Goal: Task Accomplishment & Management: Use online tool/utility

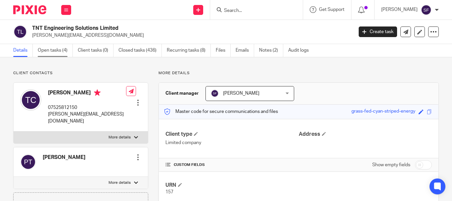
click at [59, 50] on link "Open tasks (4)" at bounding box center [55, 50] width 35 height 13
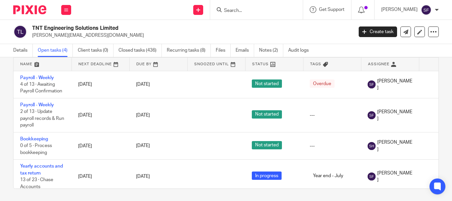
scroll to position [0, 44]
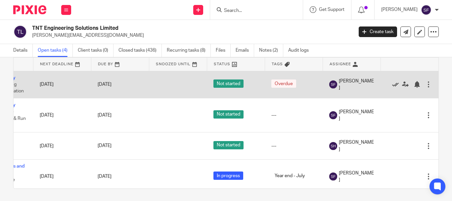
click at [392, 85] on icon at bounding box center [395, 84] width 7 height 7
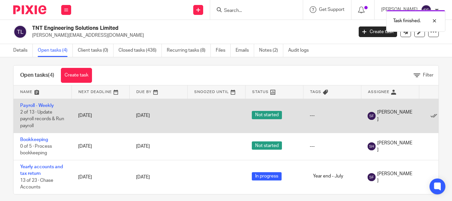
scroll to position [0, 0]
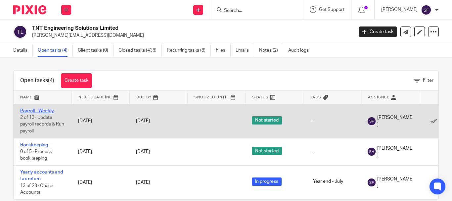
click at [44, 109] on link "Payroll - Weekly" at bounding box center [37, 111] width 34 height 5
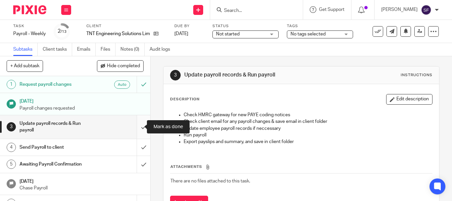
click at [138, 125] on input "submit" at bounding box center [75, 126] width 150 height 23
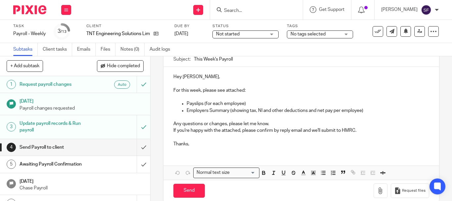
scroll to position [66, 0]
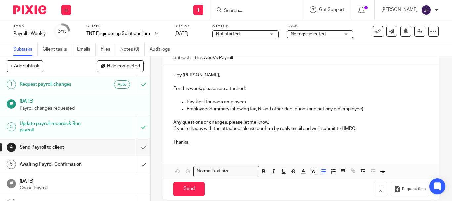
click at [370, 109] on p "Employers Summary (showing tax, NI and other deductions and net pay per employe…" at bounding box center [308, 109] width 243 height 7
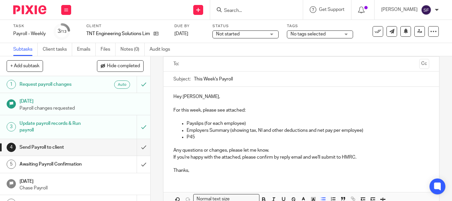
scroll to position [33, 0]
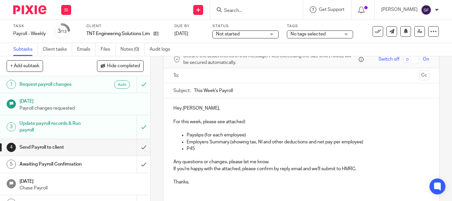
click at [211, 107] on p "Hey [PERSON_NAME]," at bounding box center [301, 108] width 256 height 7
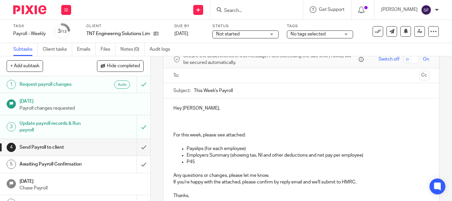
click at [180, 120] on p "Hey [PERSON_NAME]," at bounding box center [301, 115] width 256 height 20
click at [179, 119] on p "Hey [PERSON_NAME]," at bounding box center [301, 115] width 256 height 20
click at [178, 118] on p "Hey Tom," at bounding box center [301, 115] width 256 height 20
click at [176, 121] on p "Hey Tom," at bounding box center [301, 115] width 256 height 20
click at [175, 116] on p "Hey Tom," at bounding box center [301, 115] width 256 height 20
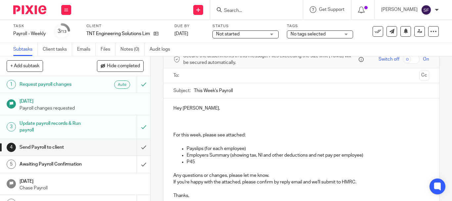
click at [175, 116] on p "Hey Tom," at bounding box center [301, 115] width 256 height 20
click at [174, 118] on p "Hey Tom," at bounding box center [301, 115] width 256 height 20
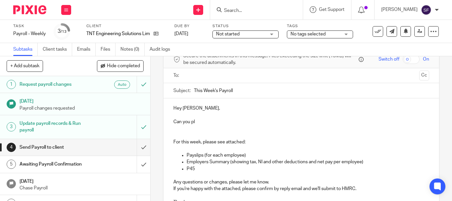
click at [173, 122] on p "Hey Tom, Can you pl" at bounding box center [301, 118] width 256 height 27
click at [194, 119] on p "Hey Tom, Can you pl" at bounding box center [301, 118] width 256 height 27
drag, startPoint x: 196, startPoint y: 121, endPoint x: 170, endPoint y: 124, distance: 25.6
click at [170, 124] on div "Hey Tom, Can you pl For this week, please see attached: Payslips (for each empl…" at bounding box center [301, 154] width 276 height 112
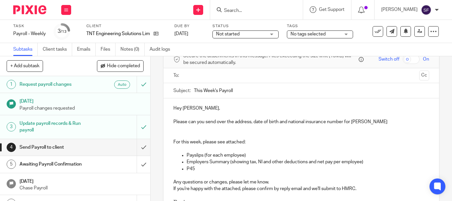
click at [192, 132] on p at bounding box center [301, 135] width 256 height 7
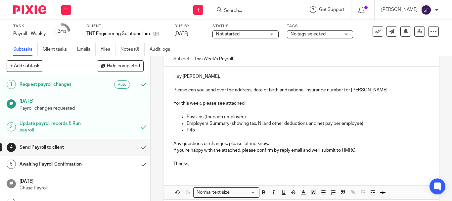
scroll to position [95, 0]
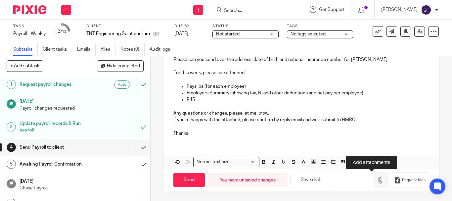
click at [374, 184] on button "button" at bounding box center [381, 179] width 14 height 15
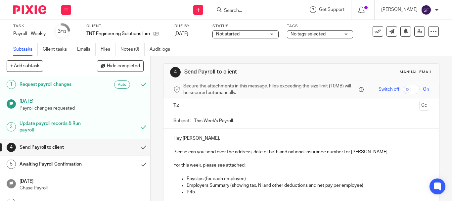
scroll to position [0, 0]
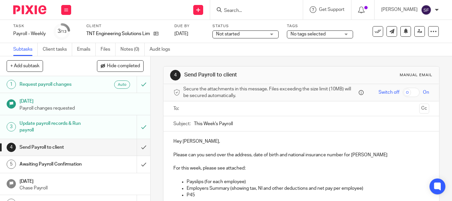
click at [194, 105] on input "text" at bounding box center [301, 109] width 231 height 8
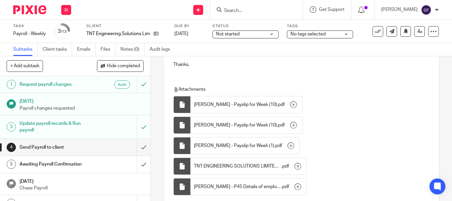
scroll to position [216, 0]
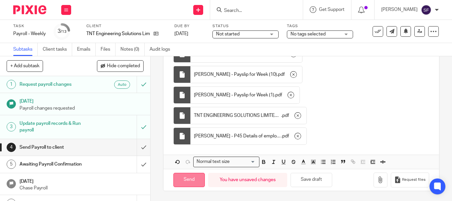
click at [186, 178] on input "Send" at bounding box center [188, 180] width 31 height 14
type input "Sent"
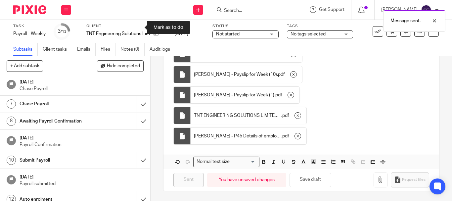
scroll to position [130, 0]
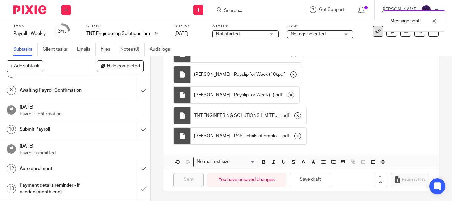
click at [376, 34] on icon at bounding box center [378, 31] width 7 height 7
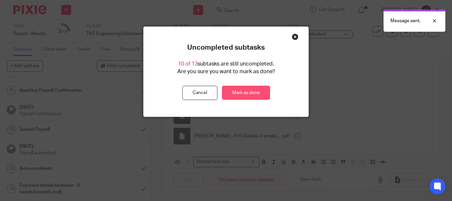
click at [242, 95] on link "Mark as done" at bounding box center [246, 93] width 48 height 14
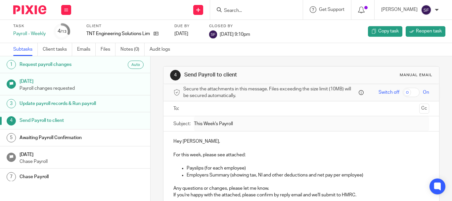
click at [248, 10] on input "Search" at bounding box center [253, 11] width 60 height 6
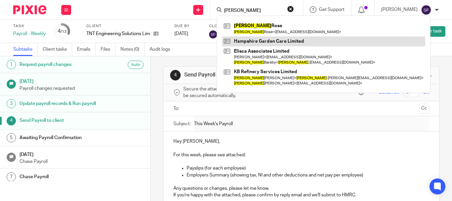
type input "[PERSON_NAME]"
click at [276, 41] on link at bounding box center [323, 41] width 203 height 10
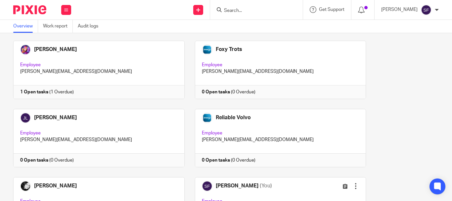
scroll to position [165, 0]
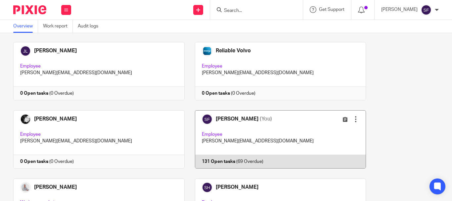
click at [239, 122] on link at bounding box center [276, 139] width 182 height 58
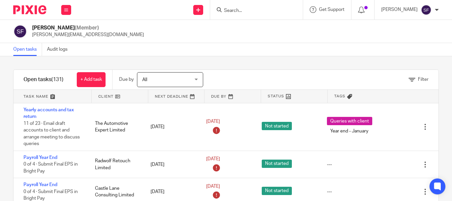
click at [409, 81] on icon at bounding box center [412, 79] width 7 height 7
click at [0, 0] on div "Filter tasks Only show tasks matching all of these conditions 1 Client name Is …" at bounding box center [0, 0] width 0 height 0
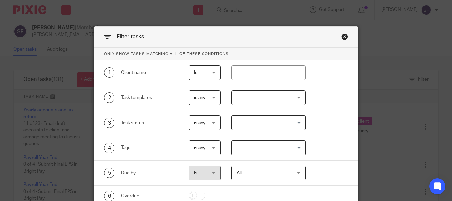
click at [342, 39] on div "Close this dialog window" at bounding box center [345, 36] width 7 height 7
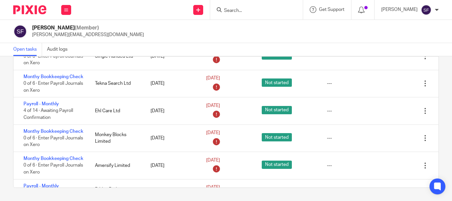
scroll to position [530, 0]
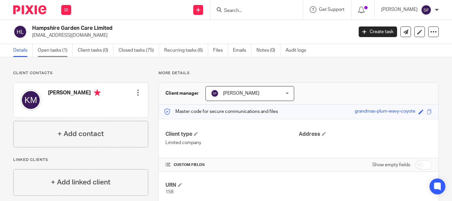
click at [62, 49] on link "Open tasks (1)" at bounding box center [55, 50] width 35 height 13
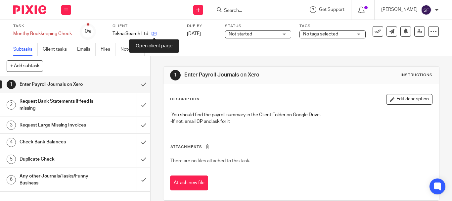
click at [153, 34] on icon at bounding box center [154, 33] width 5 height 5
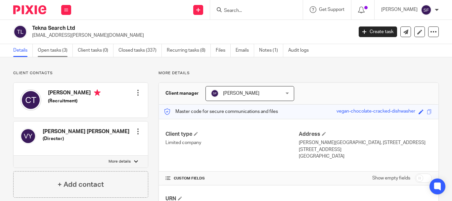
click at [54, 52] on link "Open tasks (3)" at bounding box center [55, 50] width 35 height 13
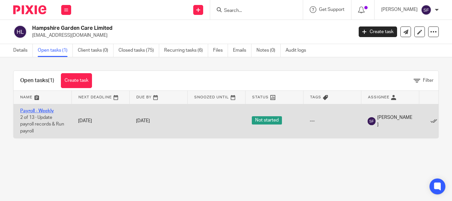
click at [46, 110] on link "Payroll - Weekly" at bounding box center [37, 111] width 34 height 5
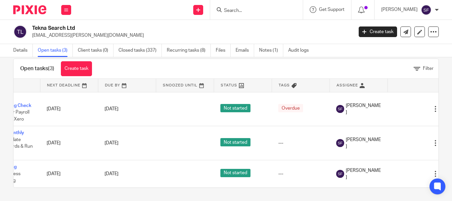
scroll to position [0, 40]
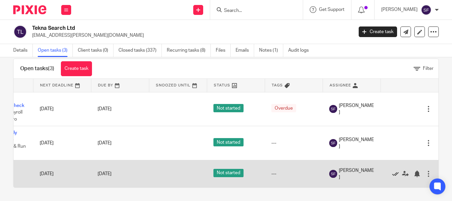
click at [392, 171] on icon at bounding box center [395, 173] width 7 height 7
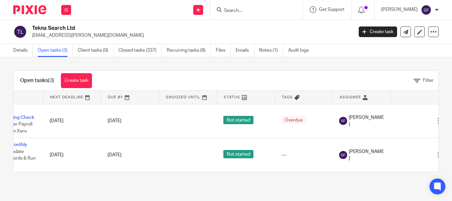
scroll to position [0, 48]
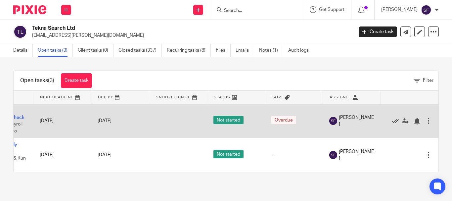
click at [392, 121] on icon at bounding box center [395, 121] width 7 height 7
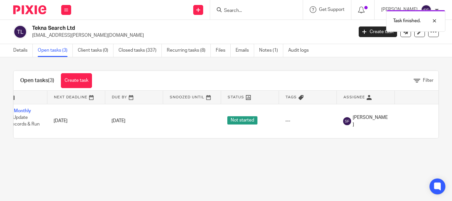
scroll to position [0, 0]
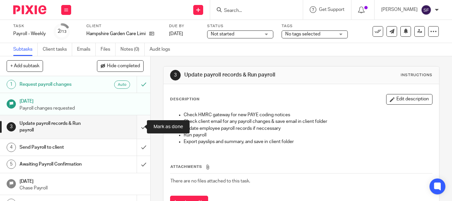
click at [137, 125] on input "submit" at bounding box center [75, 126] width 150 height 23
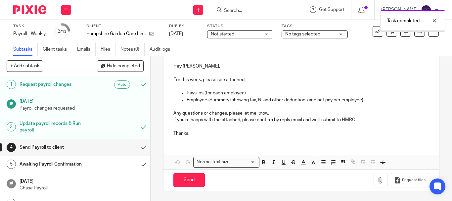
scroll to position [33, 0]
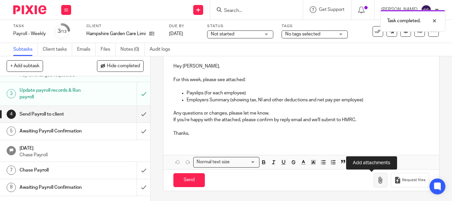
click at [377, 179] on icon "button" at bounding box center [380, 180] width 7 height 7
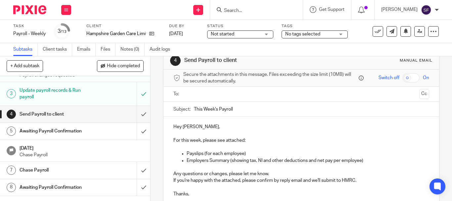
scroll to position [9, 0]
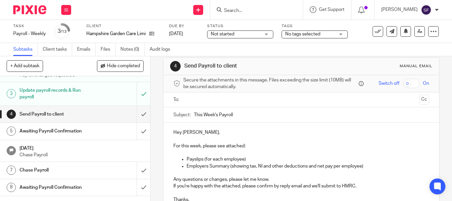
click at [196, 96] on input "text" at bounding box center [301, 100] width 231 height 8
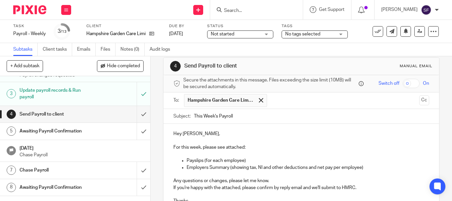
scroll to position [135, 0]
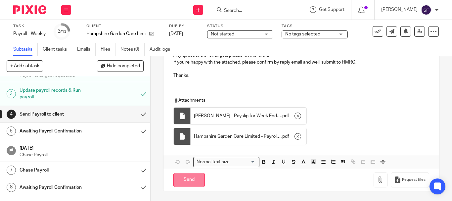
click at [193, 182] on input "Send" at bounding box center [188, 180] width 31 height 14
type input "Sent"
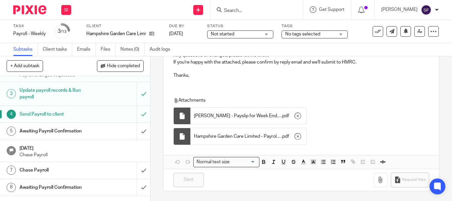
click at [255, 12] on input "Search" at bounding box center [253, 11] width 60 height 6
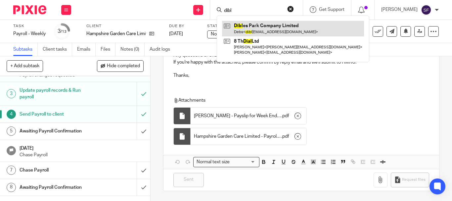
type input "dibl"
click at [264, 30] on link at bounding box center [293, 28] width 142 height 15
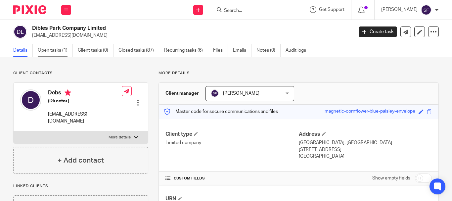
click at [49, 49] on link "Open tasks (1)" at bounding box center [55, 50] width 35 height 13
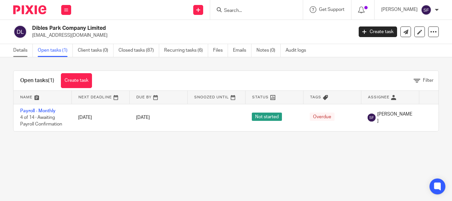
click at [16, 50] on link "Details" at bounding box center [23, 50] width 20 height 13
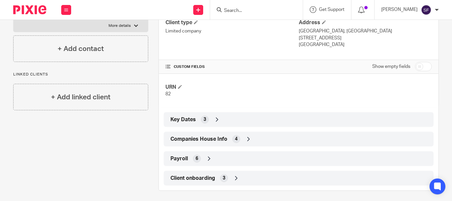
scroll to position [115, 0]
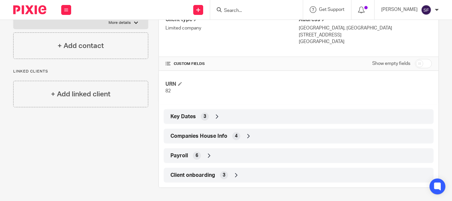
click at [201, 158] on div "Payroll 6" at bounding box center [299, 155] width 260 height 11
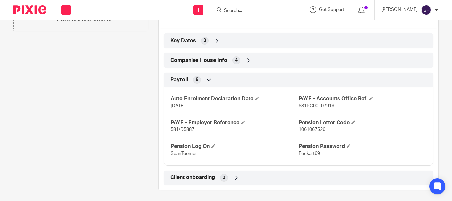
scroll to position [193, 0]
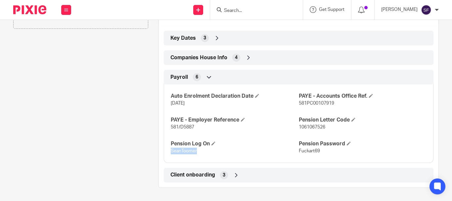
drag, startPoint x: 169, startPoint y: 151, endPoint x: 196, endPoint y: 153, distance: 26.2
click at [196, 153] on span "SeanToomer" at bounding box center [184, 151] width 26 height 5
copy span "SeanToomer"
drag, startPoint x: 296, startPoint y: 152, endPoint x: 322, endPoint y: 152, distance: 25.8
click at [322, 152] on p "Fuckart69" at bounding box center [363, 151] width 128 height 7
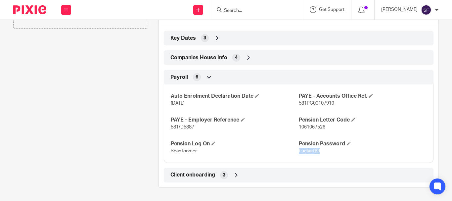
copy span "Fuckart69"
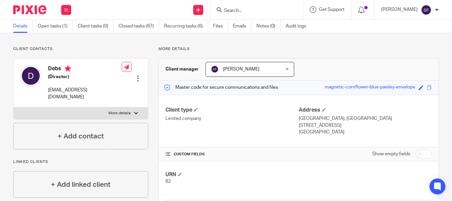
scroll to position [0, 0]
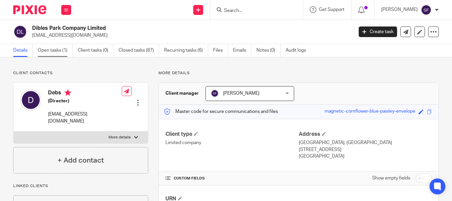
click at [53, 53] on link "Open tasks (1)" at bounding box center [55, 50] width 35 height 13
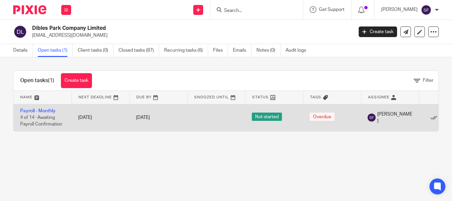
click at [41, 114] on td "Payroll - Monthly 4 of 14 · Awaiting Payroll Confirmation" at bounding box center [43, 117] width 58 height 27
click at [41, 112] on link "Payroll - Monthly" at bounding box center [37, 111] width 35 height 5
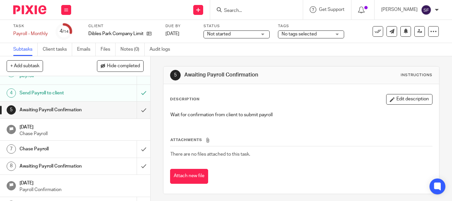
scroll to position [66, 0]
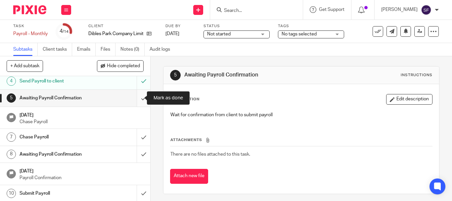
click at [136, 98] on input "submit" at bounding box center [75, 98] width 150 height 17
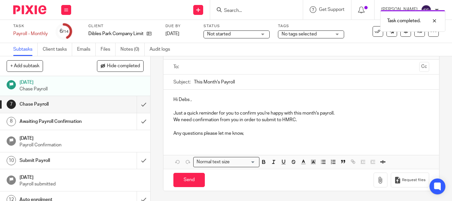
scroll to position [99, 0]
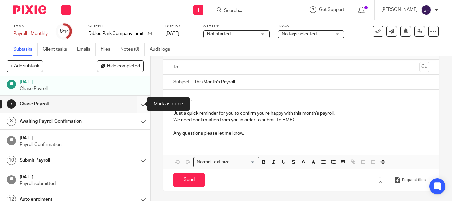
click at [135, 107] on input "submit" at bounding box center [75, 104] width 150 height 17
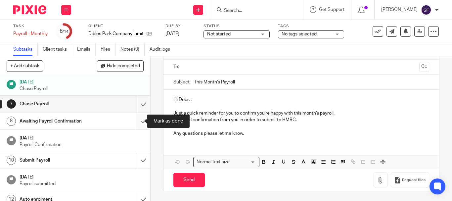
click at [135, 125] on input "submit" at bounding box center [75, 121] width 150 height 17
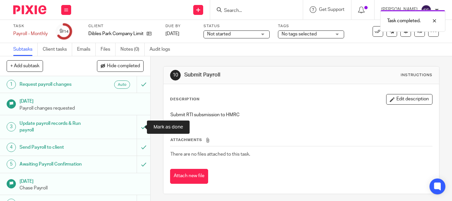
scroll to position [132, 0]
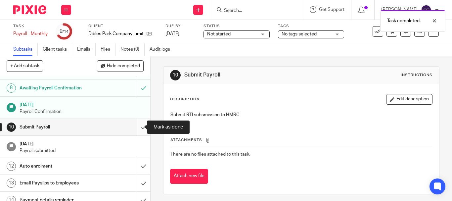
click at [136, 127] on input "submit" at bounding box center [75, 127] width 150 height 17
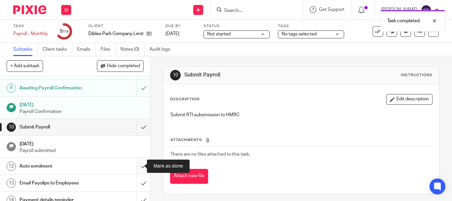
click at [137, 171] on input "submit" at bounding box center [75, 166] width 150 height 17
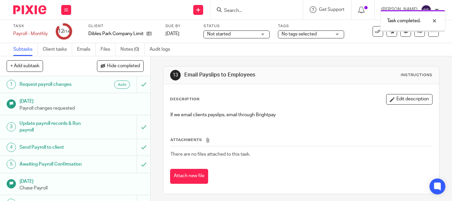
scroll to position [140, 0]
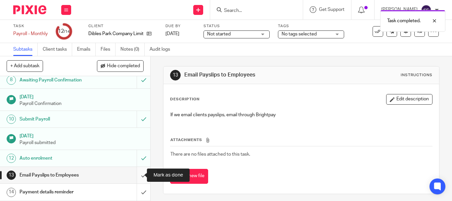
click at [138, 176] on input "submit" at bounding box center [75, 175] width 150 height 17
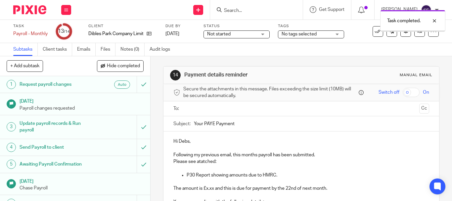
scroll to position [66, 0]
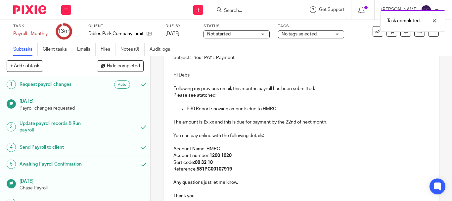
click at [205, 94] on p "Please see atatched:" at bounding box center [301, 95] width 256 height 7
click at [203, 96] on p "Please see atatched:" at bounding box center [301, 95] width 256 height 7
drag, startPoint x: 204, startPoint y: 120, endPoint x: 212, endPoint y: 124, distance: 8.9
click at [212, 124] on p "The amount is £x.xx and this is due for payment by the 22nd of next month." at bounding box center [301, 122] width 256 height 7
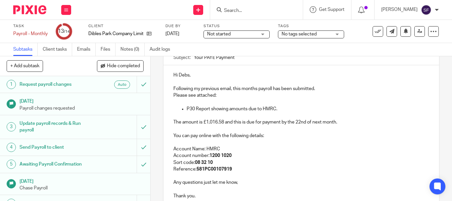
click at [260, 128] on p at bounding box center [301, 128] width 256 height 7
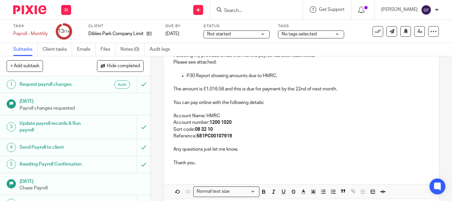
scroll to position [0, 0]
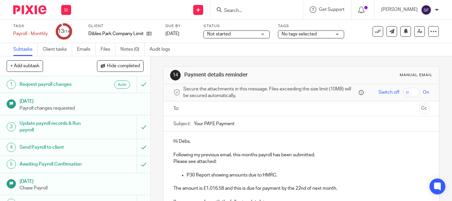
click at [198, 107] on input "text" at bounding box center [301, 109] width 231 height 8
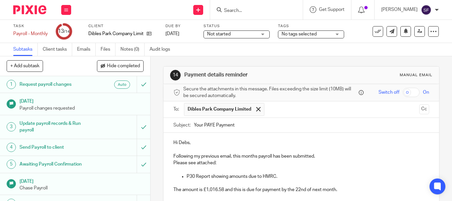
scroll to position [130, 0]
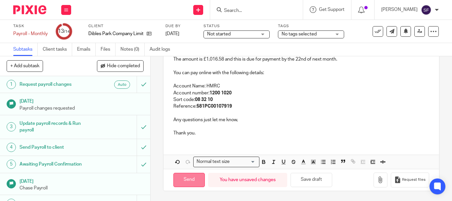
click at [188, 177] on input "Send" at bounding box center [188, 180] width 31 height 14
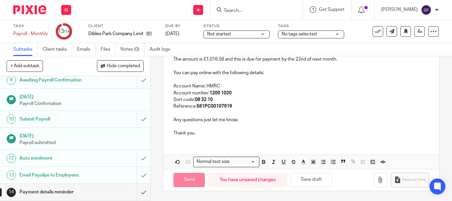
type input "Sent"
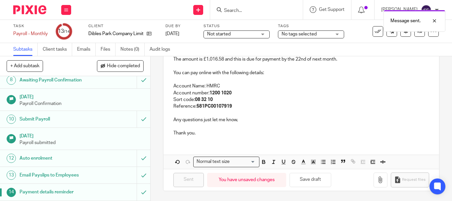
click at [374, 31] on div "Message sent." at bounding box center [335, 19] width 219 height 25
click at [375, 34] on icon at bounding box center [378, 31] width 7 height 7
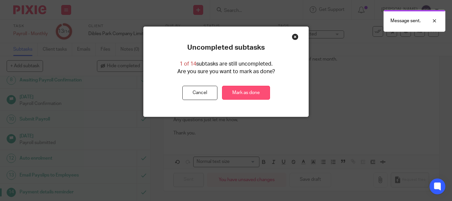
click at [248, 90] on link "Mark as done" at bounding box center [246, 93] width 48 height 14
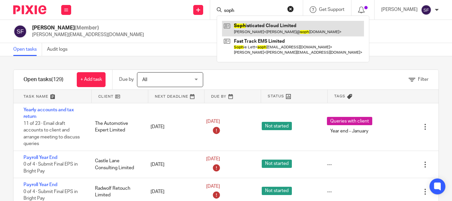
type input "soph"
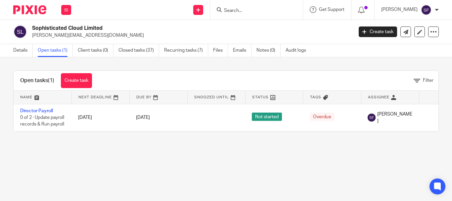
click at [254, 14] on input "Search" at bounding box center [253, 11] width 60 height 6
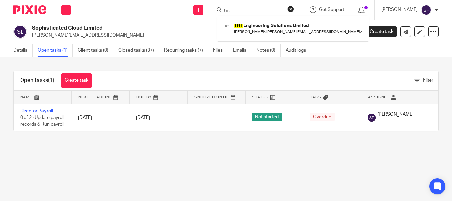
type input "tnt"
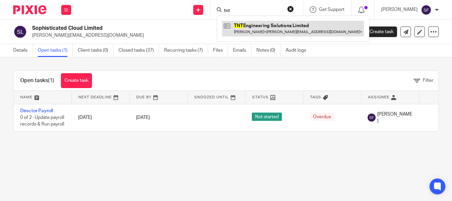
drag, startPoint x: 260, startPoint y: 21, endPoint x: 250, endPoint y: 29, distance: 13.4
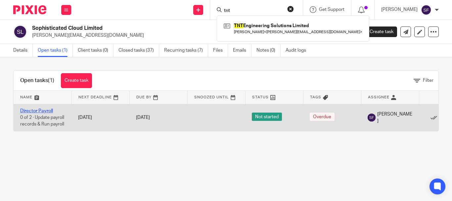
click at [48, 109] on link "Director Payroll" at bounding box center [36, 111] width 33 height 5
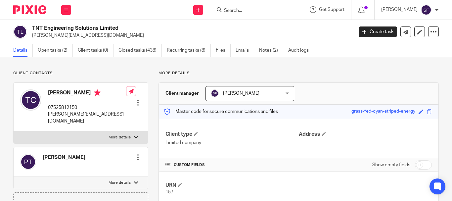
click at [59, 53] on link "Open tasks (2)" at bounding box center [55, 50] width 35 height 13
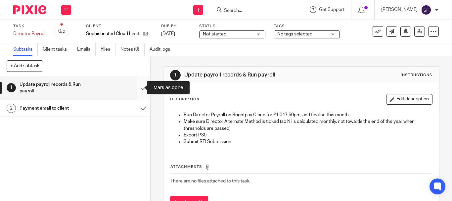
click at [137, 82] on input "submit" at bounding box center [75, 87] width 150 height 23
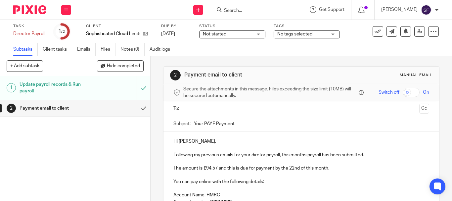
click at [256, 156] on p "Following my previous emails for your diretor payroll, this months payroll has …" at bounding box center [301, 155] width 256 height 7
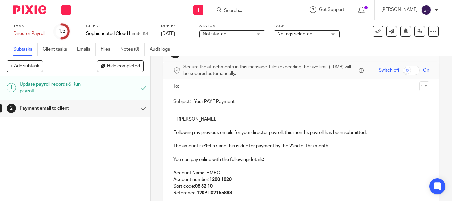
scroll to position [33, 0]
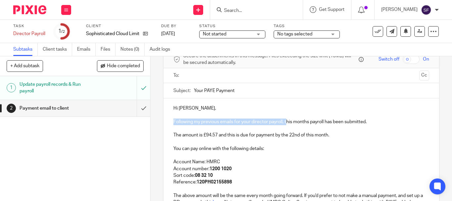
drag, startPoint x: 286, startPoint y: 121, endPoint x: 166, endPoint y: 119, distance: 119.5
click at [166, 119] on div "Hi Claudia, Following my previous emails for your director payroll, this months…" at bounding box center [301, 171] width 276 height 146
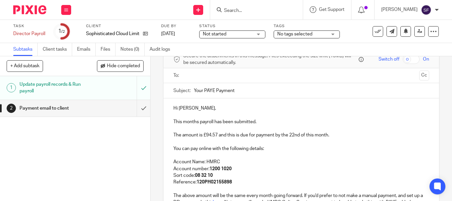
click at [222, 121] on p "This months payroll has been submitted." at bounding box center [301, 121] width 256 height 7
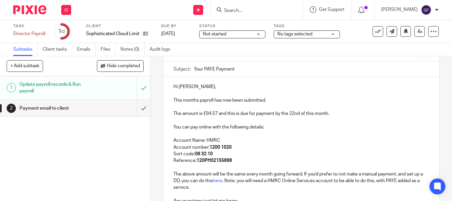
scroll to position [66, 0]
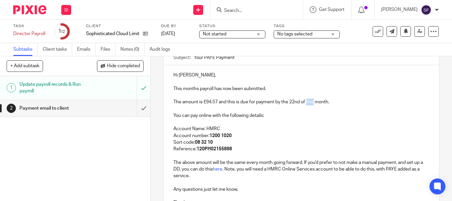
drag, startPoint x: 306, startPoint y: 101, endPoint x: 313, endPoint y: 103, distance: 6.5
click at [313, 103] on p "The amount is £94.57 and this is due for payment by the 22nd of this month." at bounding box center [301, 102] width 256 height 7
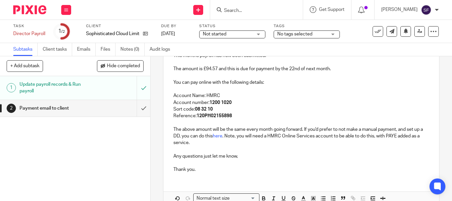
scroll to position [33, 0]
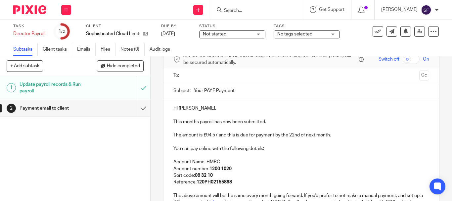
click at [211, 78] on input "text" at bounding box center [301, 76] width 231 height 8
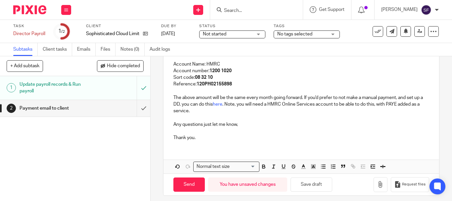
scroll to position [137, 0]
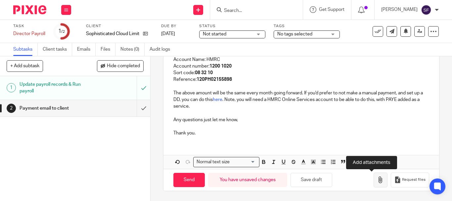
click at [377, 179] on icon "button" at bounding box center [380, 179] width 7 height 7
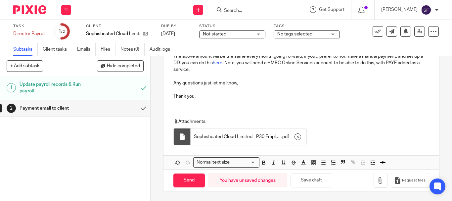
scroll to position [174, 0]
click at [193, 180] on input "Send" at bounding box center [188, 180] width 31 height 14
type input "Sent"
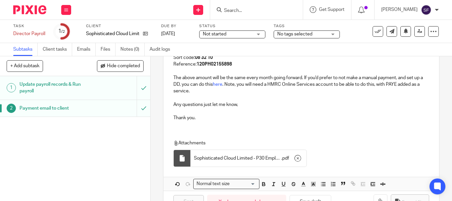
scroll to position [141, 0]
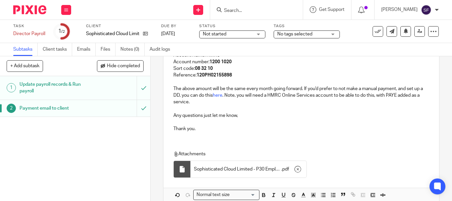
click at [370, 37] on div "Task Director Payroll Save Director Payroll 1 /2 Client Sophisticated Cloud Lim…" at bounding box center [226, 31] width 426 height 16
click at [370, 38] on div "Task Director Payroll Save Director Payroll 1 /2 Client Sophisticated Cloud Lim…" at bounding box center [226, 31] width 426 height 16
click at [375, 34] on icon at bounding box center [378, 31] width 7 height 7
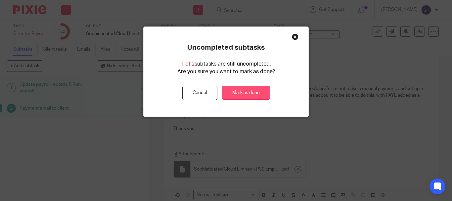
click at [256, 96] on link "Mark as done" at bounding box center [246, 93] width 48 height 14
